Goal: Task Accomplishment & Management: Manage account settings

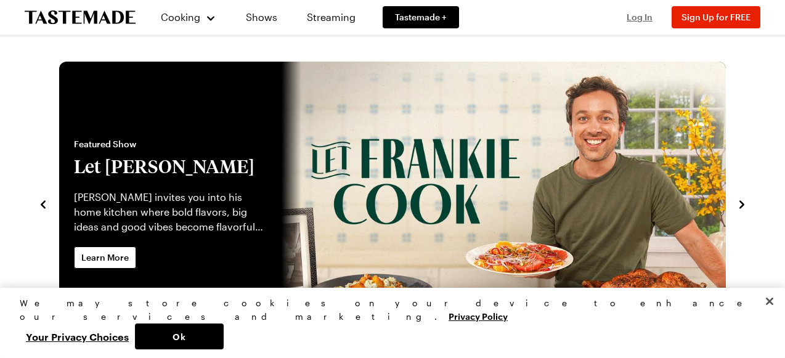
click at [644, 16] on span "Log In" at bounding box center [640, 17] width 26 height 10
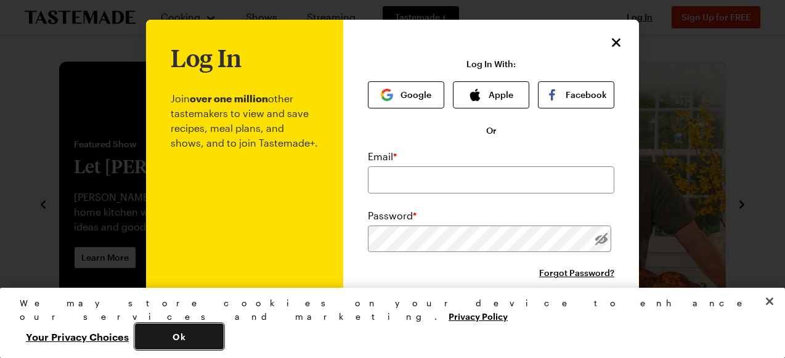
click at [224, 339] on button "Ok" at bounding box center [179, 337] width 89 height 26
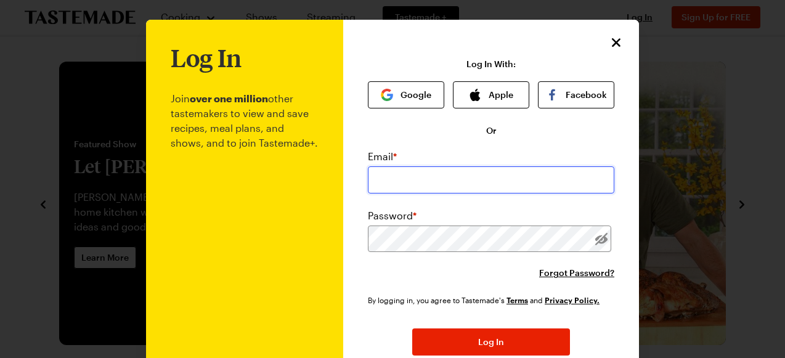
click at [400, 176] on input "email" at bounding box center [491, 179] width 247 height 27
type input "[PERSON_NAME][EMAIL_ADDRESS][DOMAIN_NAME]"
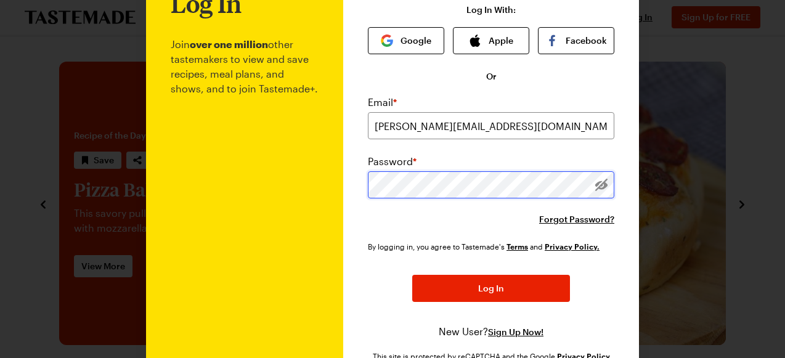
scroll to position [55, 0]
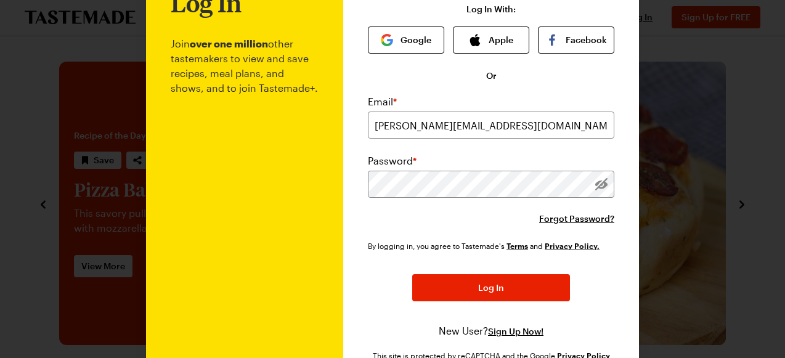
click at [364, 238] on div "Log In Join over one million other tastemakers to view and save recipes, meal p…" at bounding box center [491, 181] width 296 height 433
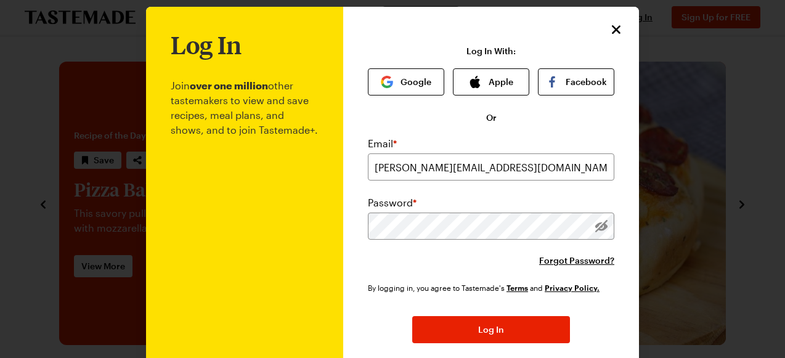
scroll to position [13, 0]
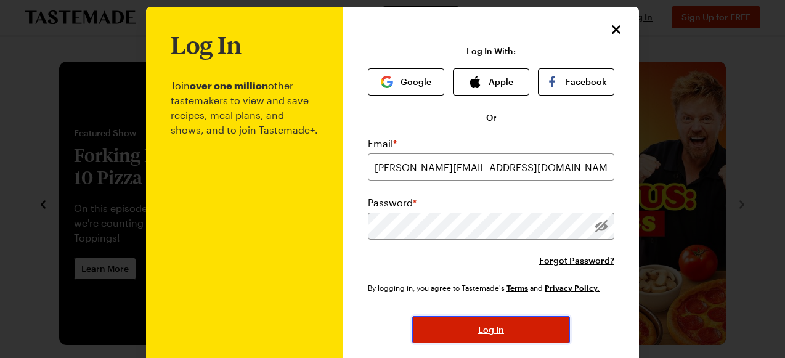
click at [494, 328] on span "Log In" at bounding box center [491, 330] width 26 height 12
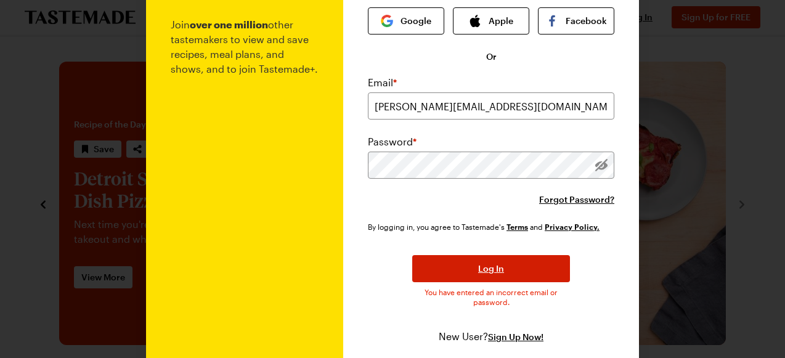
scroll to position [73, 0]
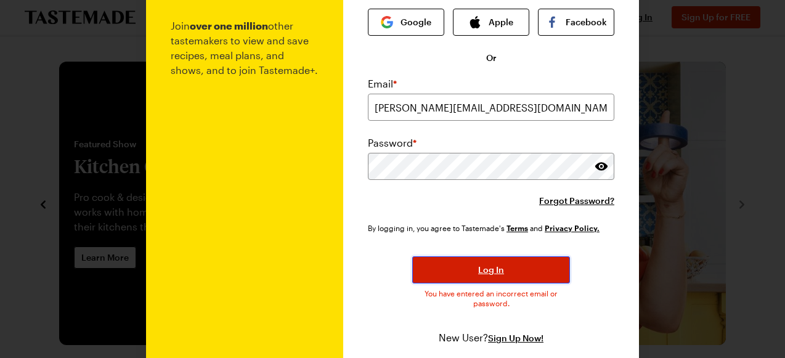
click at [527, 274] on button "Log In" at bounding box center [491, 269] width 158 height 27
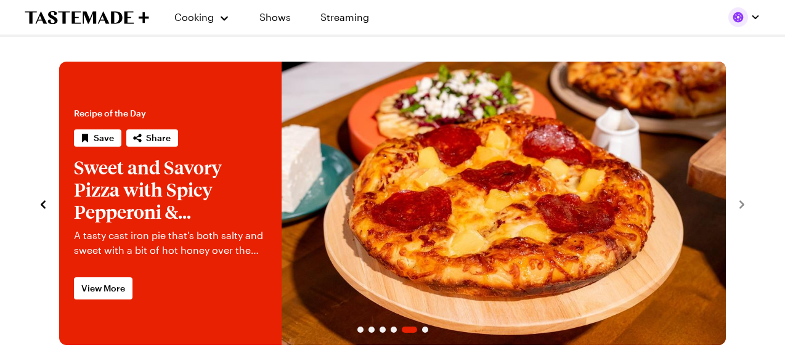
click at [737, 17] on img "button" at bounding box center [739, 17] width 20 height 20
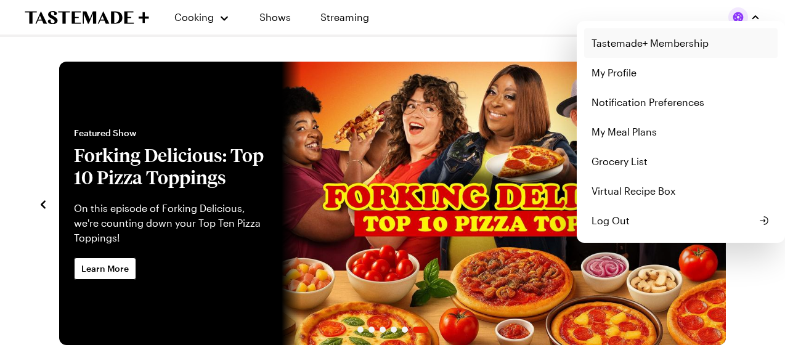
click at [644, 45] on link "Tastemade+ Membership" at bounding box center [681, 43] width 194 height 30
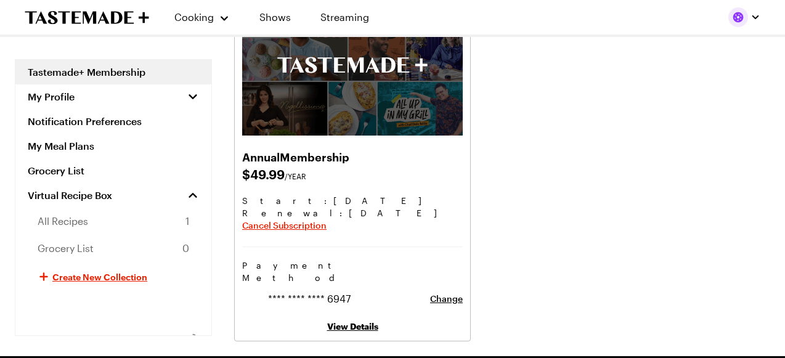
scroll to position [122, 0]
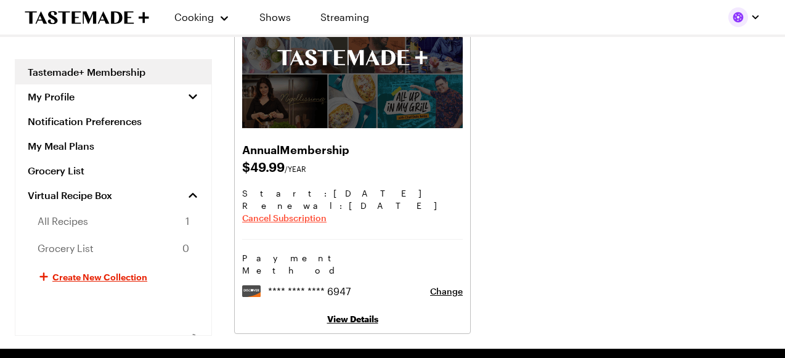
click at [301, 218] on span "Cancel Subscription" at bounding box center [284, 218] width 84 height 12
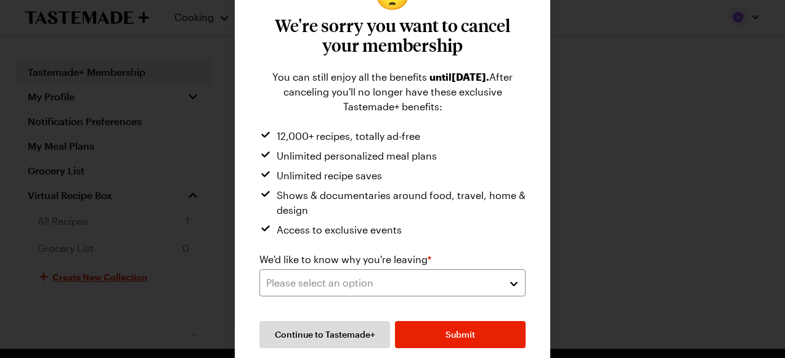
scroll to position [73, 0]
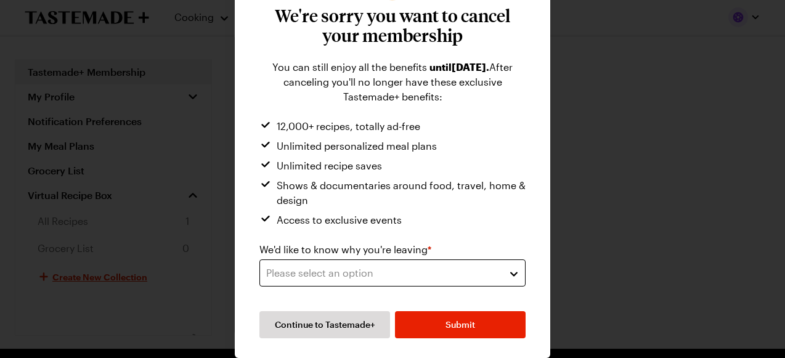
click at [383, 271] on div "Please select an option" at bounding box center [383, 273] width 234 height 15
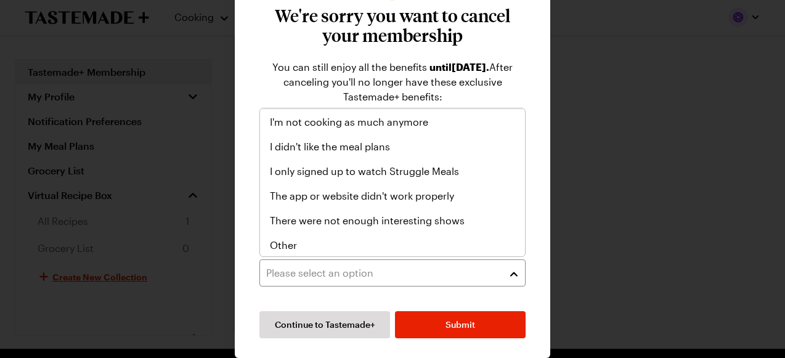
scroll to position [143, 0]
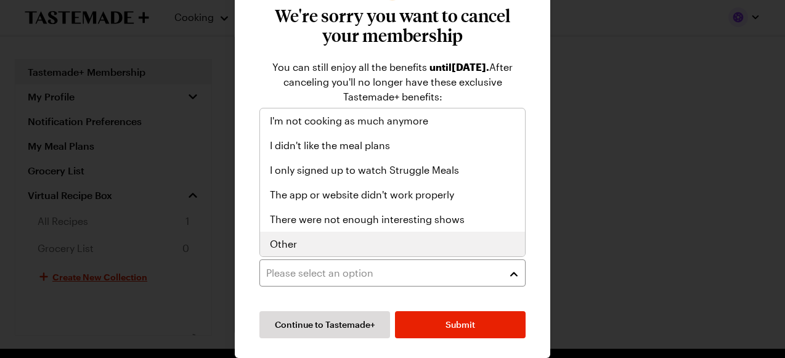
click at [289, 239] on span "Other" at bounding box center [283, 244] width 27 height 15
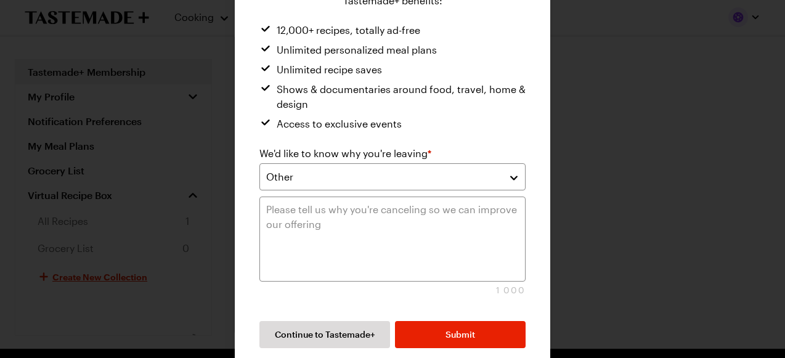
scroll to position [179, 0]
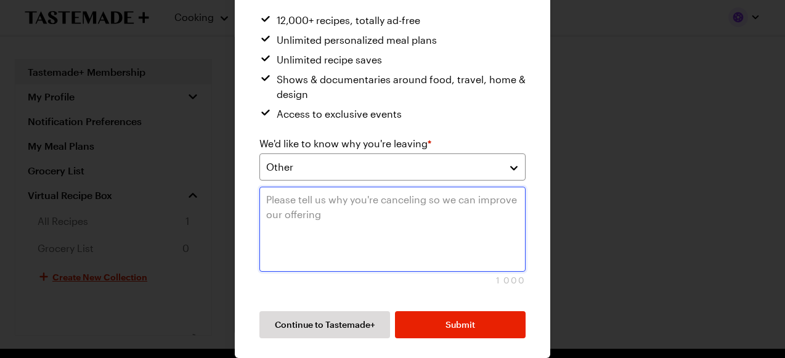
click at [329, 200] on textarea at bounding box center [393, 229] width 266 height 85
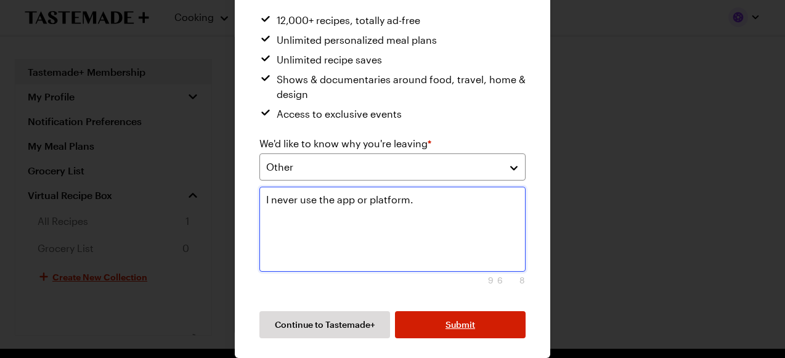
type textarea "I never use the app or platform."
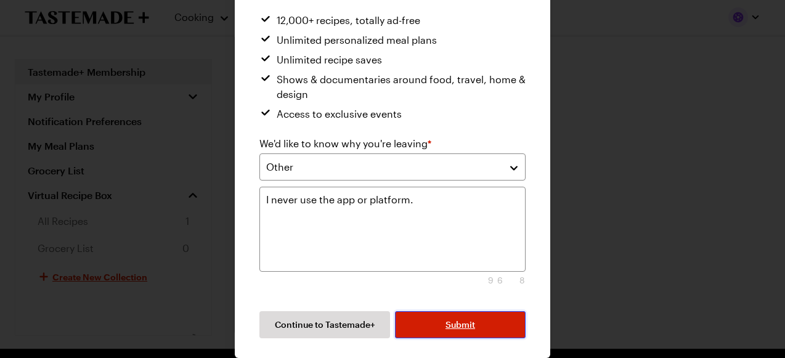
click at [456, 327] on span "Submit" at bounding box center [461, 325] width 30 height 12
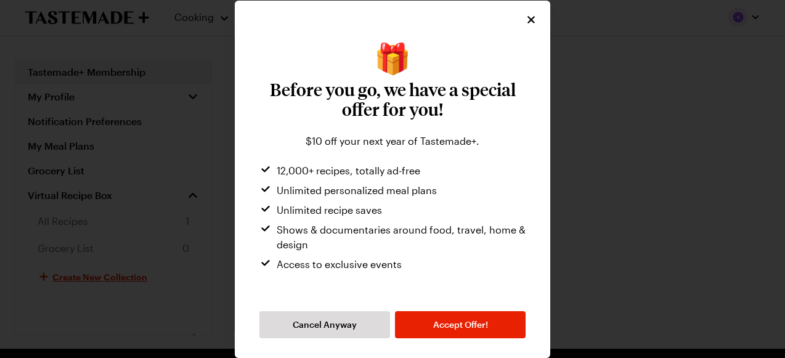
scroll to position [0, 0]
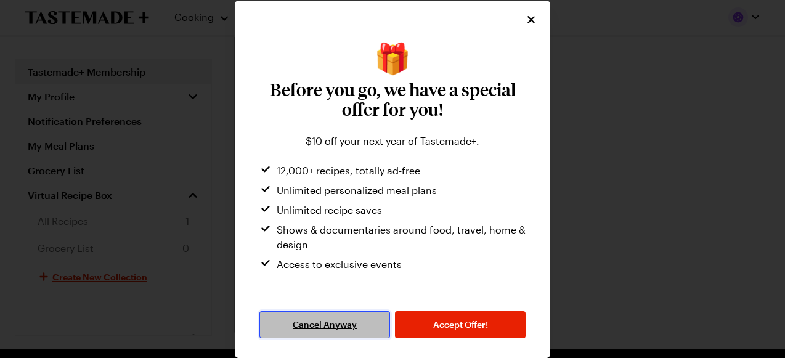
click at [329, 327] on span "Cancel Anyway" at bounding box center [325, 325] width 64 height 12
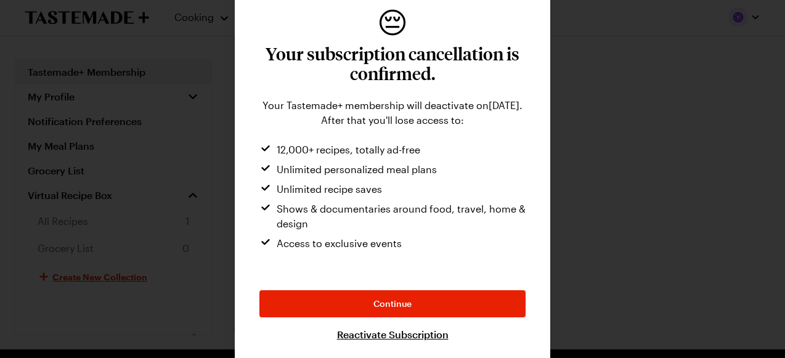
scroll to position [38, 0]
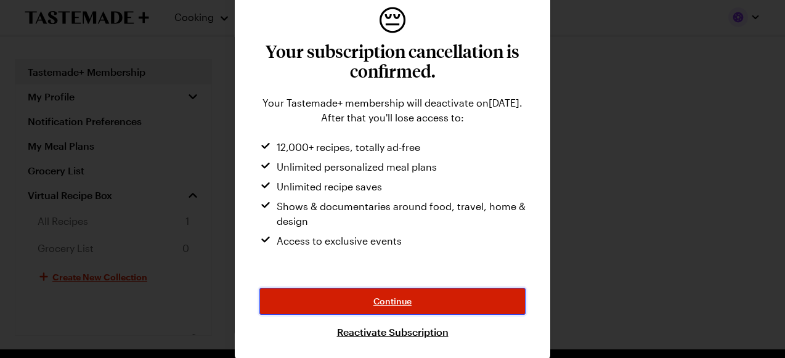
click at [383, 301] on span "Continue" at bounding box center [393, 301] width 38 height 12
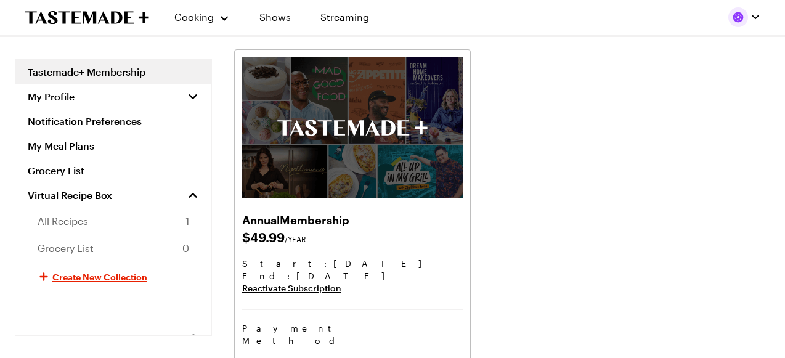
scroll to position [0, 0]
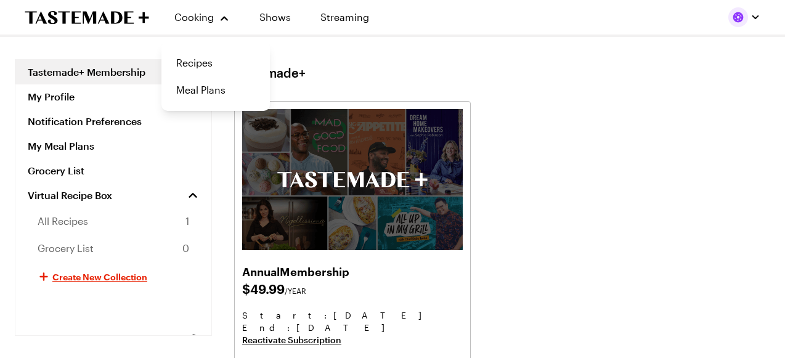
click at [97, 14] on icon "To Tastemade Home Page" at bounding box center [87, 17] width 125 height 14
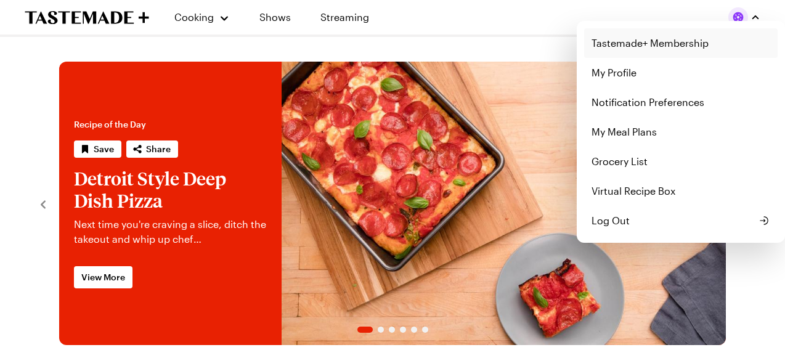
click at [662, 43] on link "Tastemade+ Membership" at bounding box center [681, 43] width 194 height 30
